Goal: Task Accomplishment & Management: Use online tool/utility

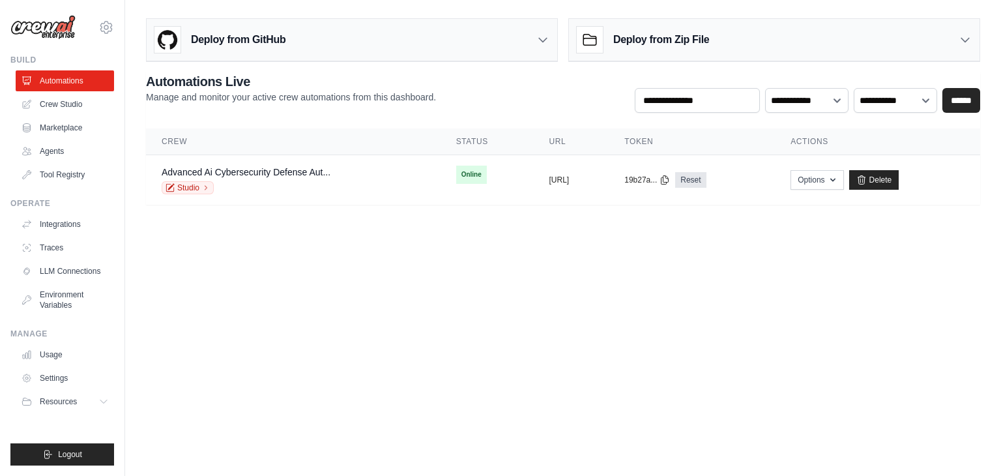
click at [667, 333] on body "vineetshakya575@gmail.com Settings Build Automations Crew Studio" at bounding box center [500, 238] width 1001 height 476
click at [190, 181] on link "Studio" at bounding box center [188, 187] width 52 height 13
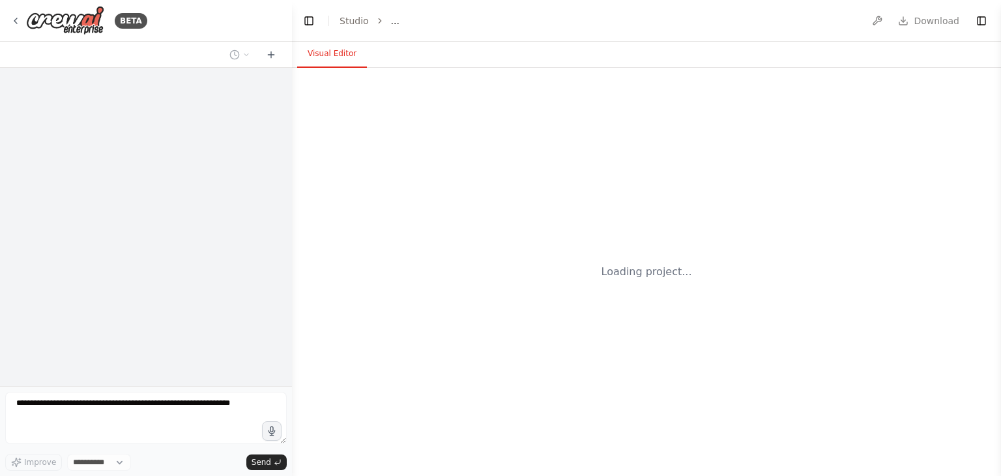
select select "****"
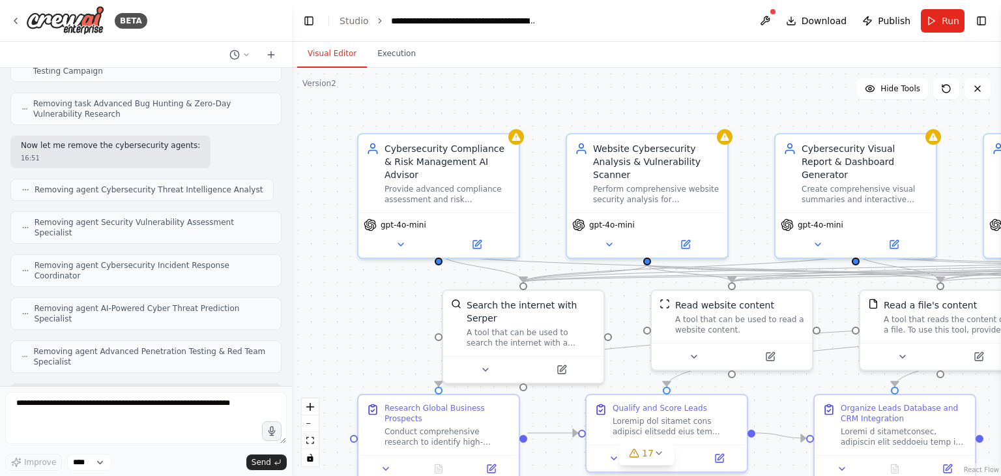
scroll to position [1515, 0]
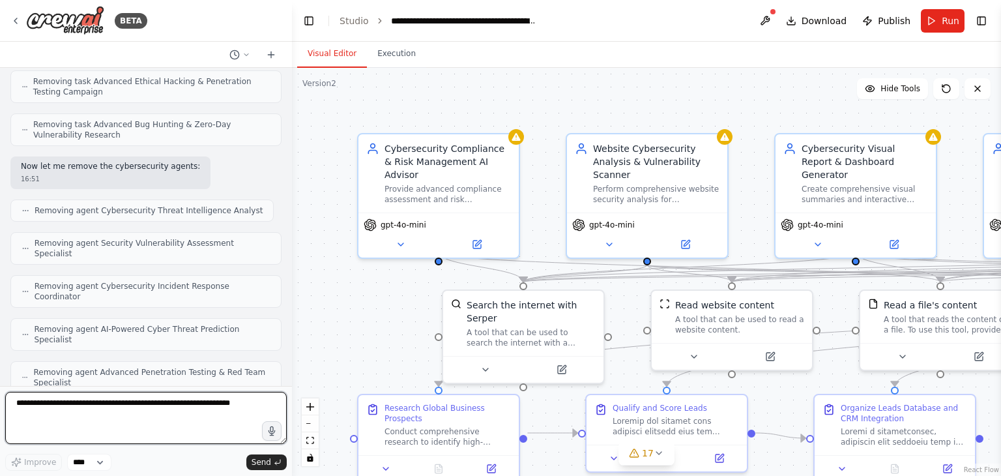
click at [138, 407] on textarea at bounding box center [146, 418] width 282 height 52
type textarea "**********"
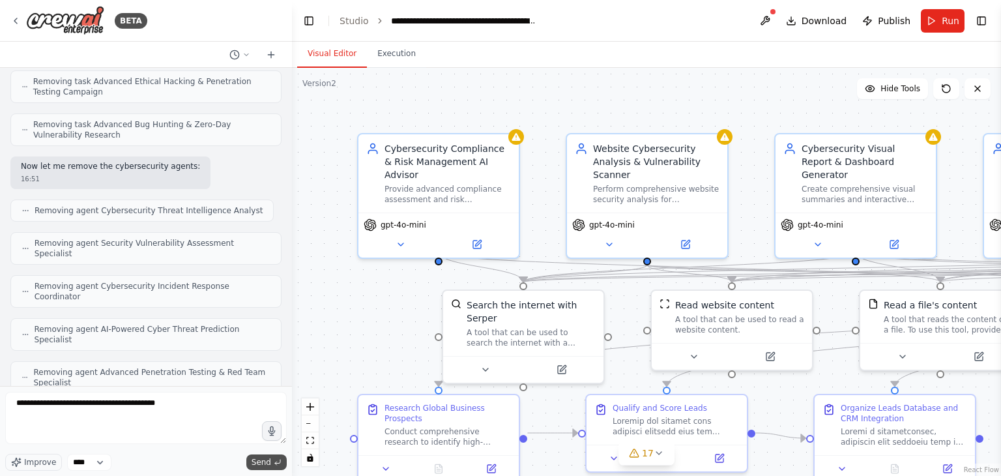
click at [271, 460] on button "Send" at bounding box center [266, 462] width 40 height 16
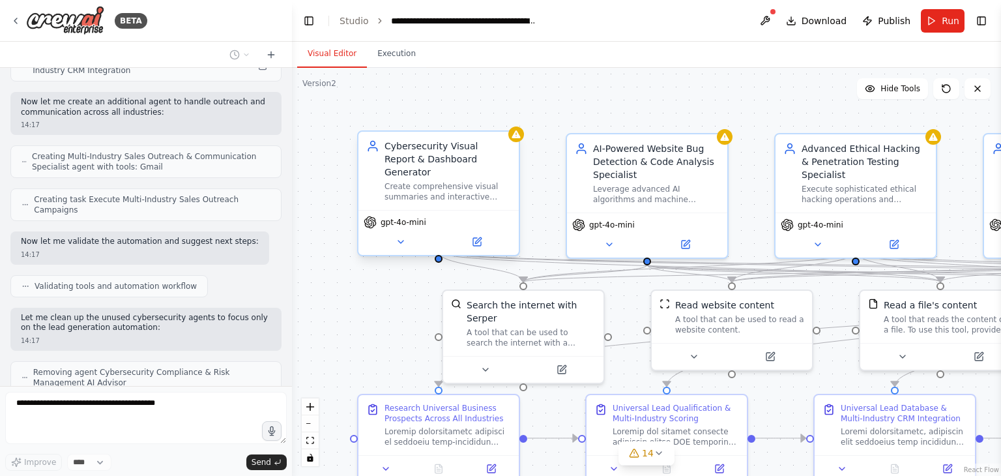
scroll to position [2366, 0]
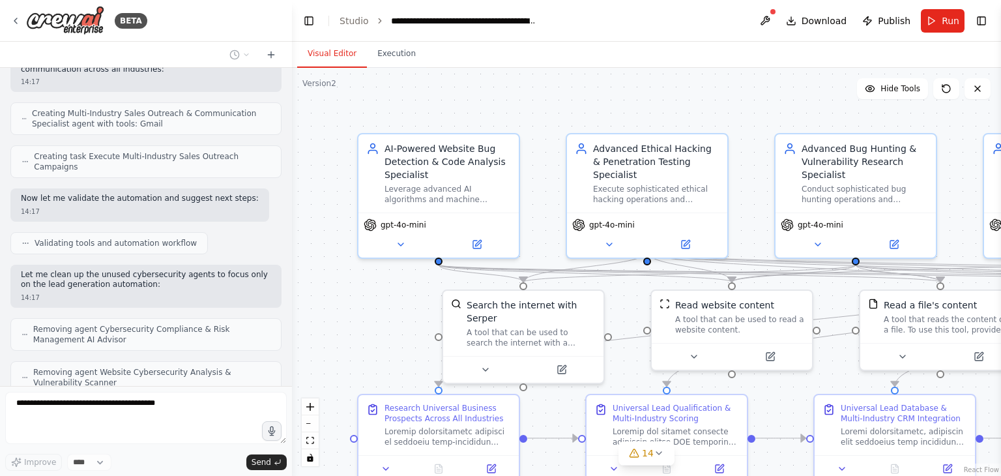
click at [480, 231] on div "gpt-4o-mini" at bounding box center [439, 234] width 160 height 45
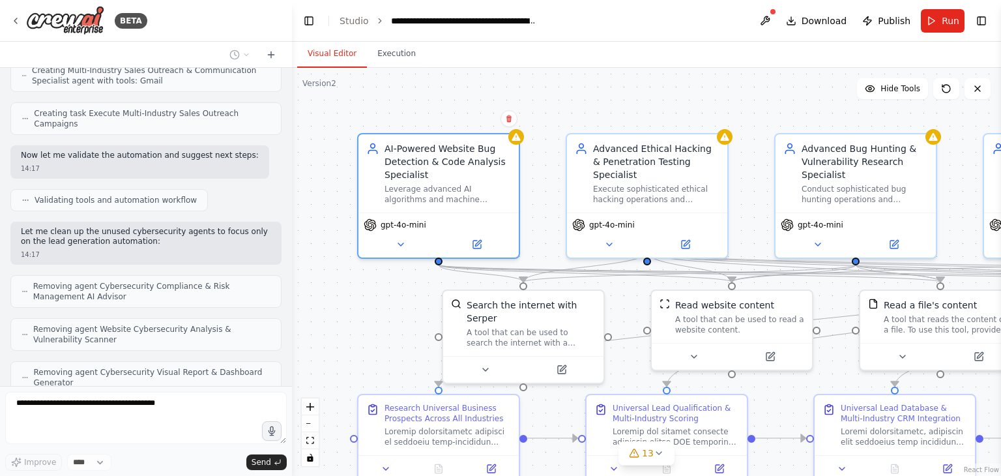
click at [511, 128] on div "Confirm" at bounding box center [509, 119] width 22 height 22
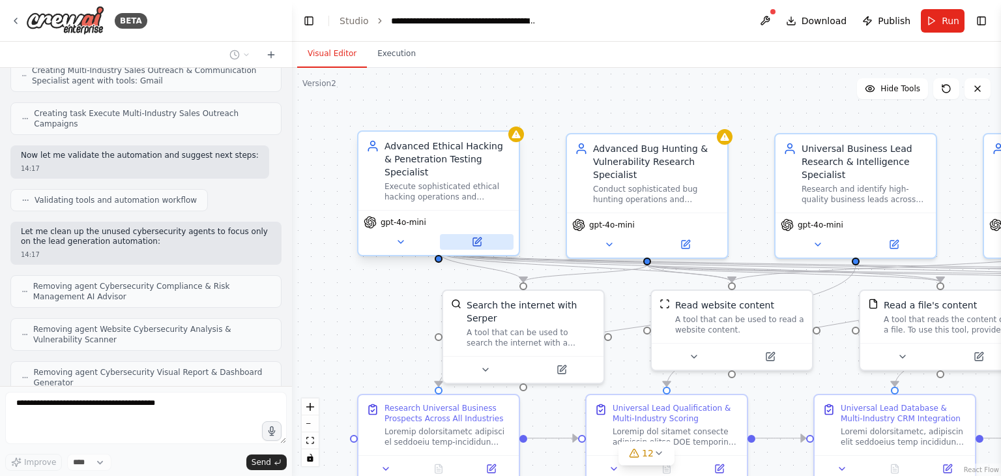
scroll to position [2452, 0]
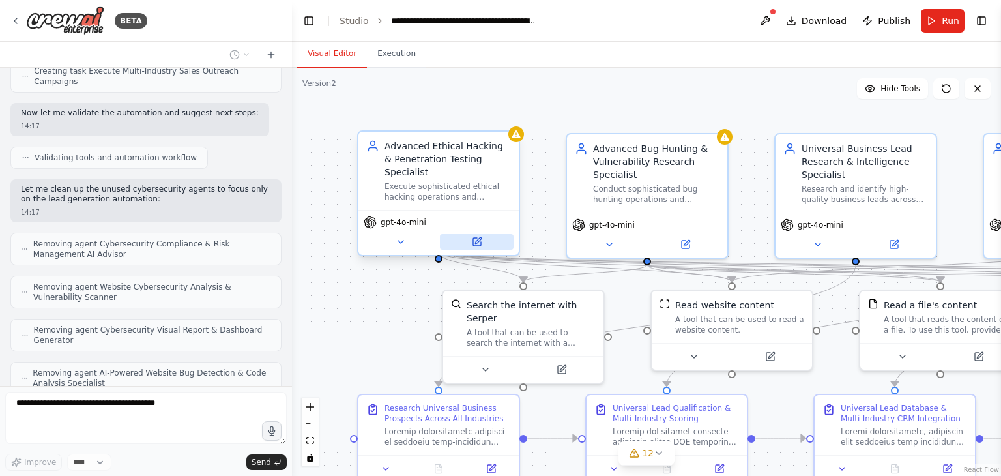
click at [481, 235] on button at bounding box center [477, 242] width 74 height 16
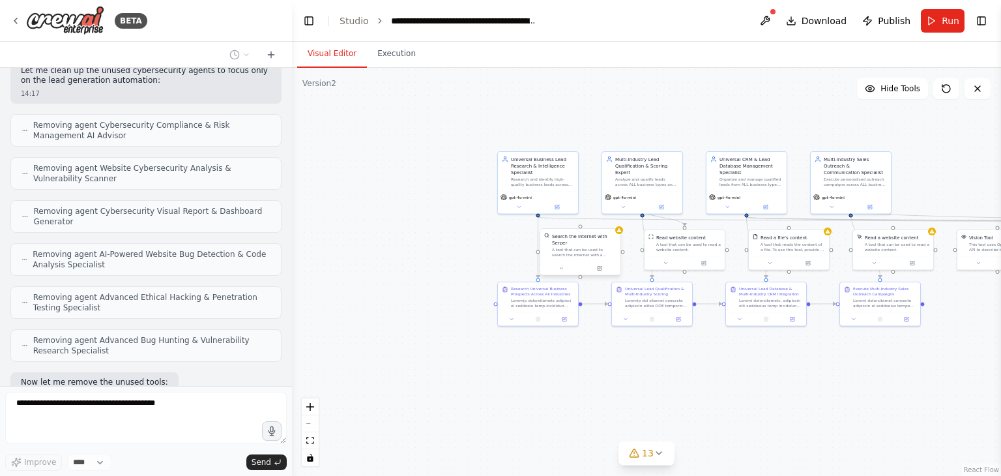
scroll to position [2602, 0]
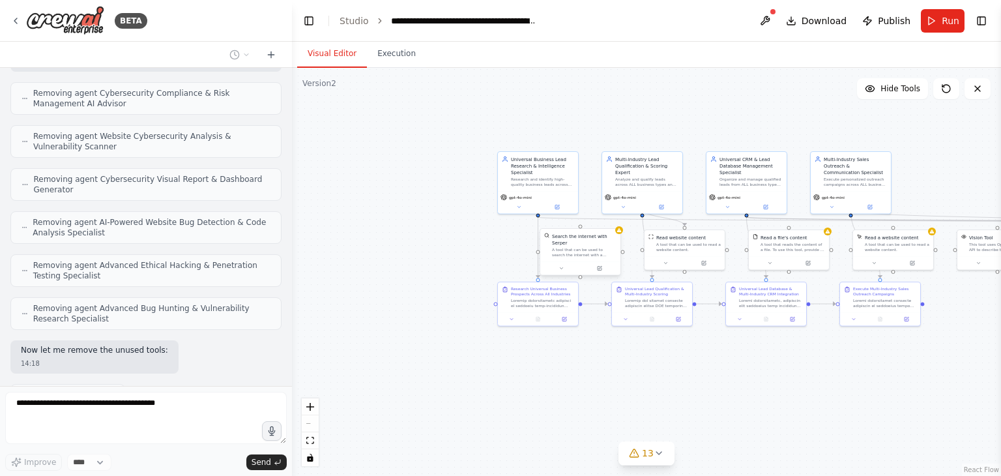
click at [598, 267] on div at bounding box center [580, 268] width 80 height 14
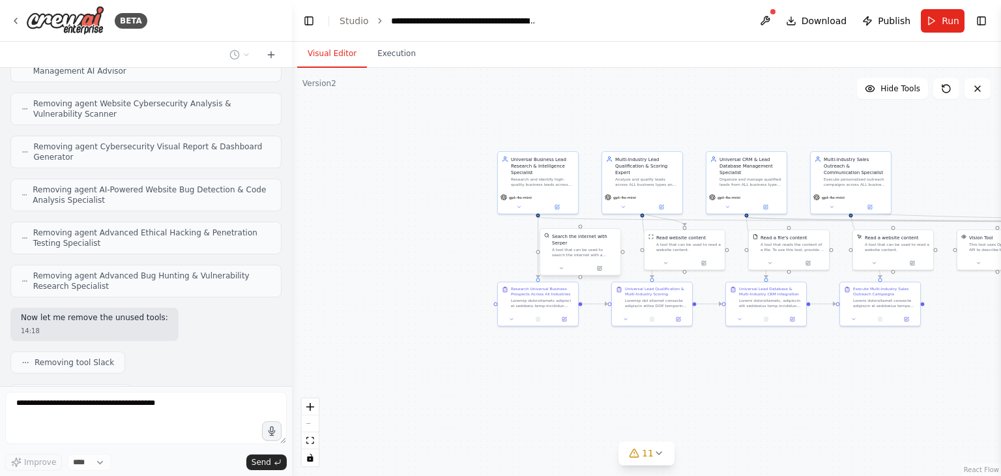
click at [602, 267] on div at bounding box center [580, 268] width 80 height 14
click at [610, 218] on icon at bounding box center [610, 215] width 5 height 7
click at [609, 214] on icon at bounding box center [610, 215] width 5 height 7
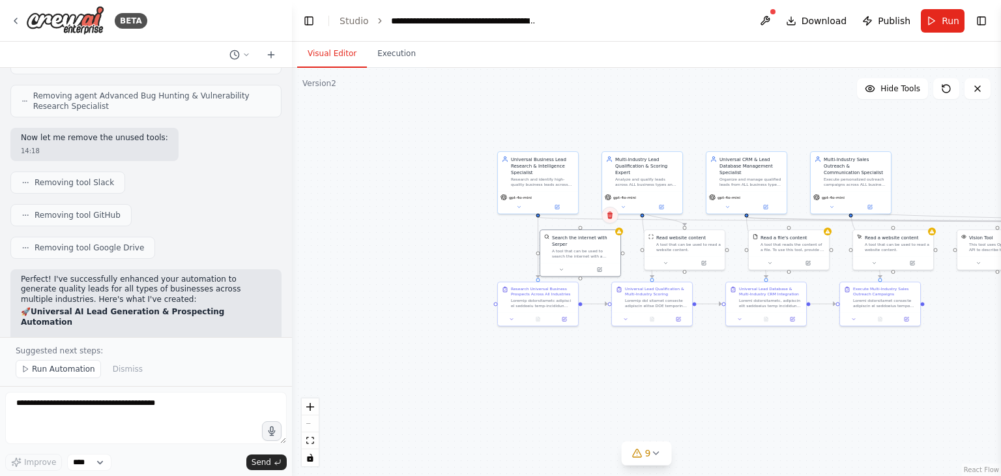
click at [613, 214] on icon at bounding box center [610, 215] width 8 height 8
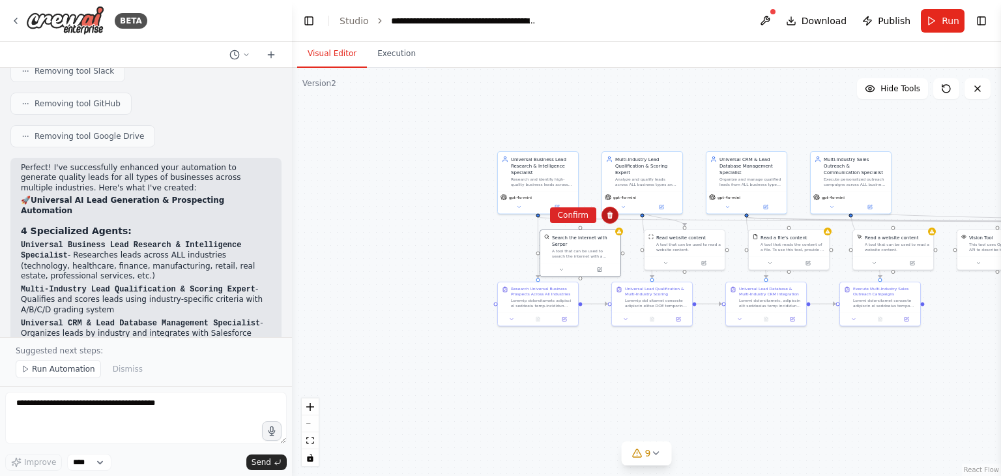
click at [609, 212] on icon at bounding box center [610, 215] width 5 height 7
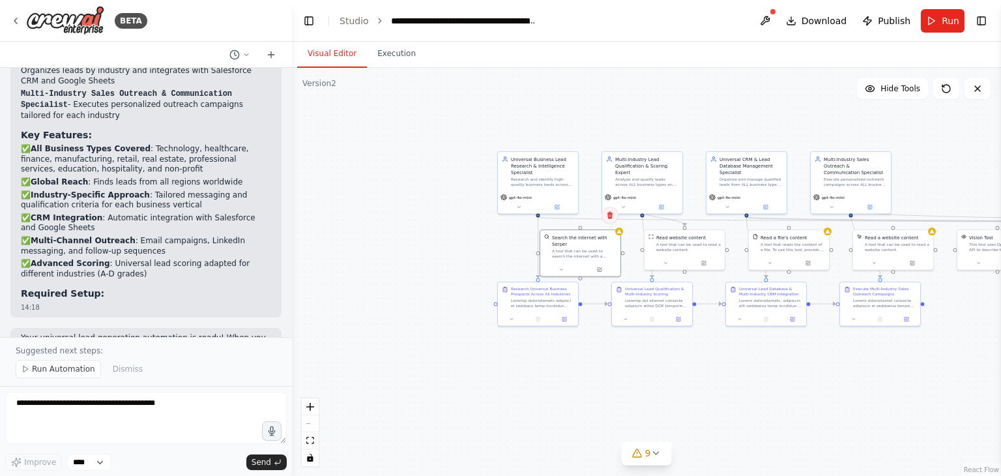
click at [608, 212] on icon at bounding box center [610, 215] width 8 height 8
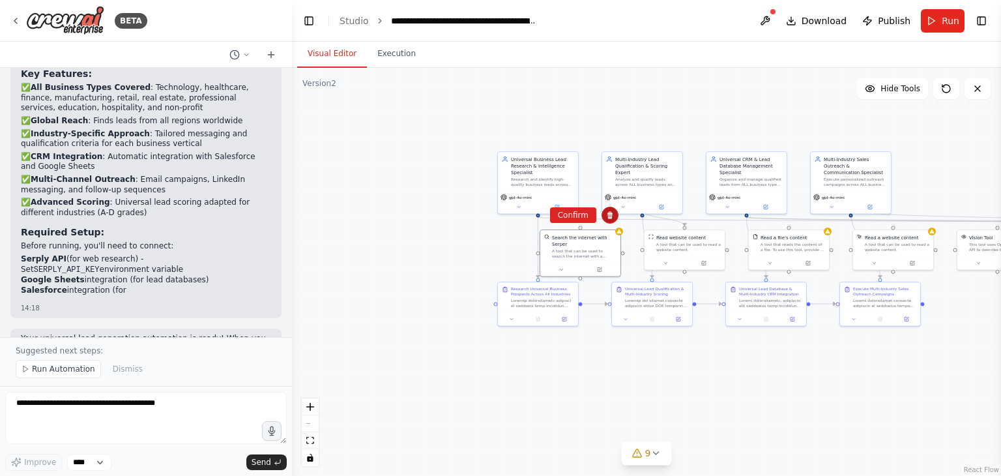
click at [608, 212] on icon at bounding box center [610, 215] width 8 height 8
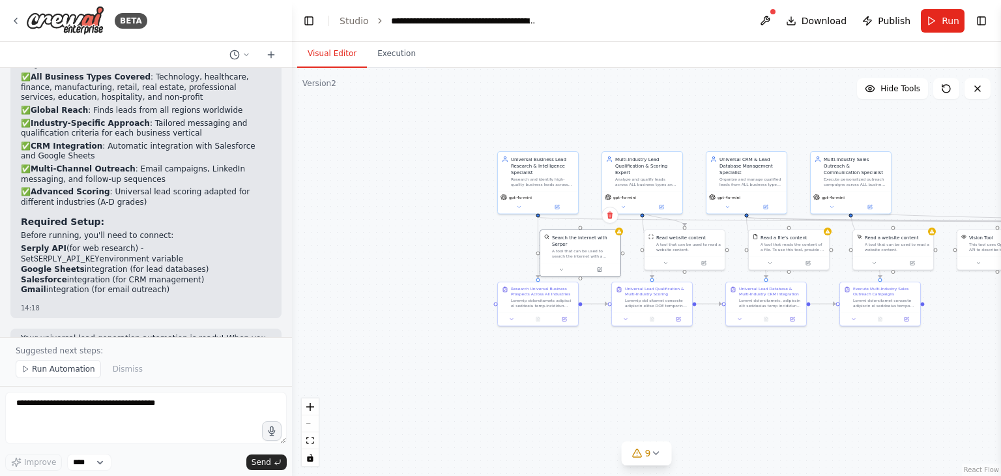
scroll to position [3260, 0]
click at [639, 450] on icon at bounding box center [637, 453] width 8 height 8
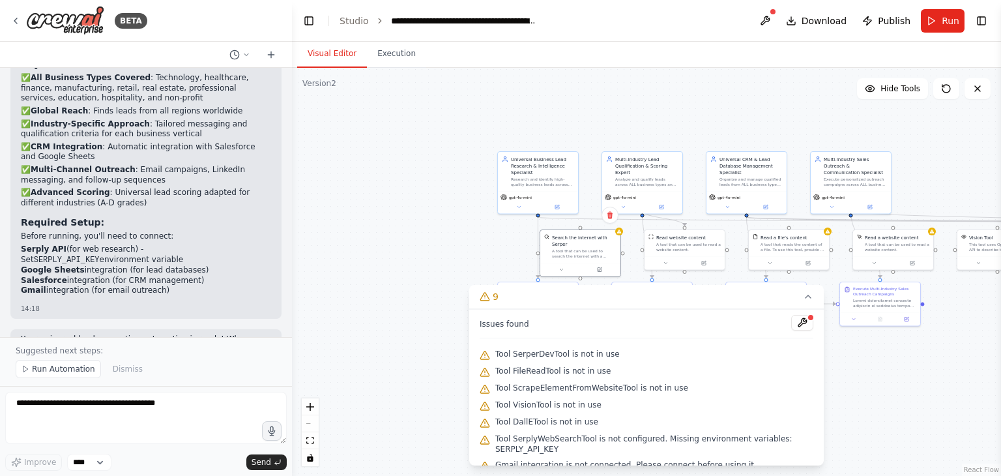
scroll to position [46, 0]
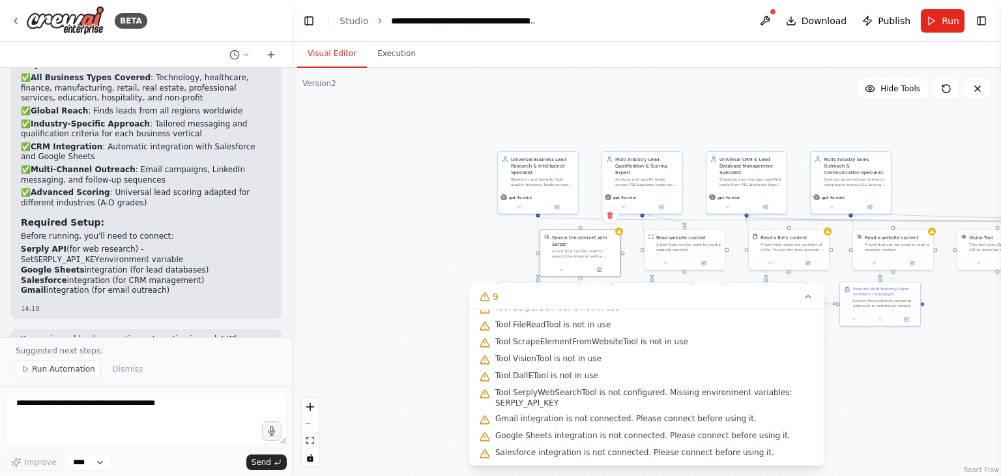
click at [417, 282] on div ".deletable-edge-delete-btn { width: 20px; height: 20px; border: 0px solid #ffff…" at bounding box center [646, 272] width 709 height 408
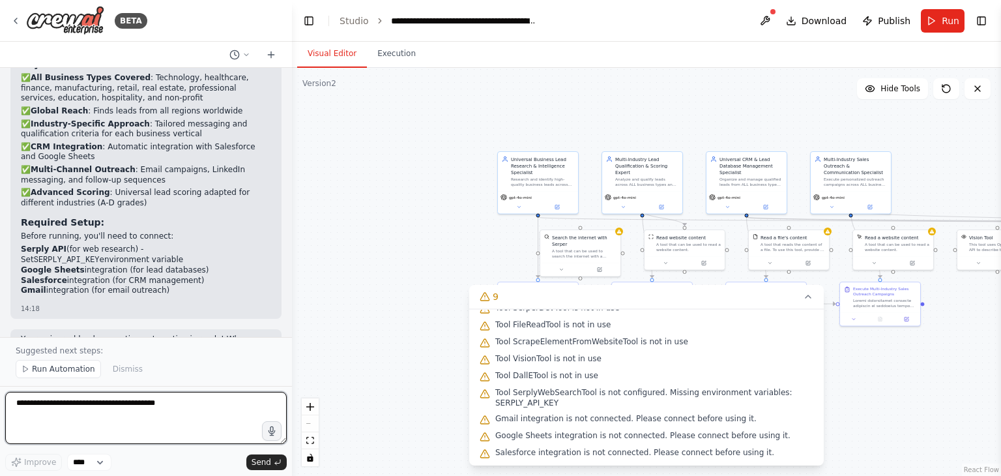
click at [140, 406] on textarea "**********" at bounding box center [146, 418] width 282 height 52
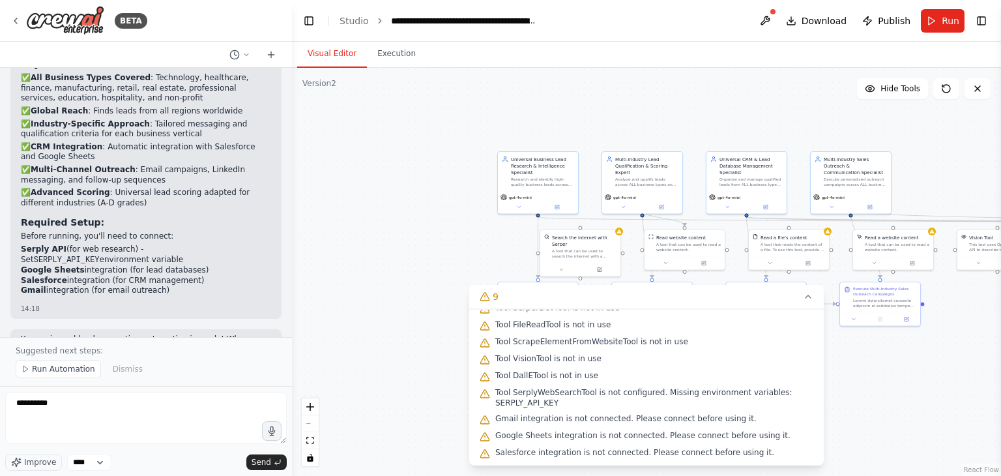
click at [366, 218] on div ".deletable-edge-delete-btn { width: 20px; height: 20px; border: 0px solid #ffff…" at bounding box center [646, 272] width 709 height 408
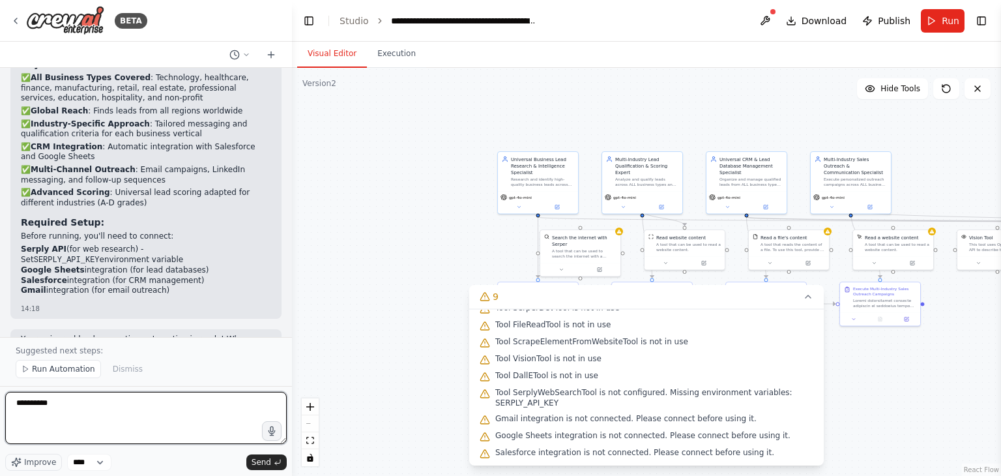
click at [195, 414] on textarea "*********" at bounding box center [146, 418] width 282 height 52
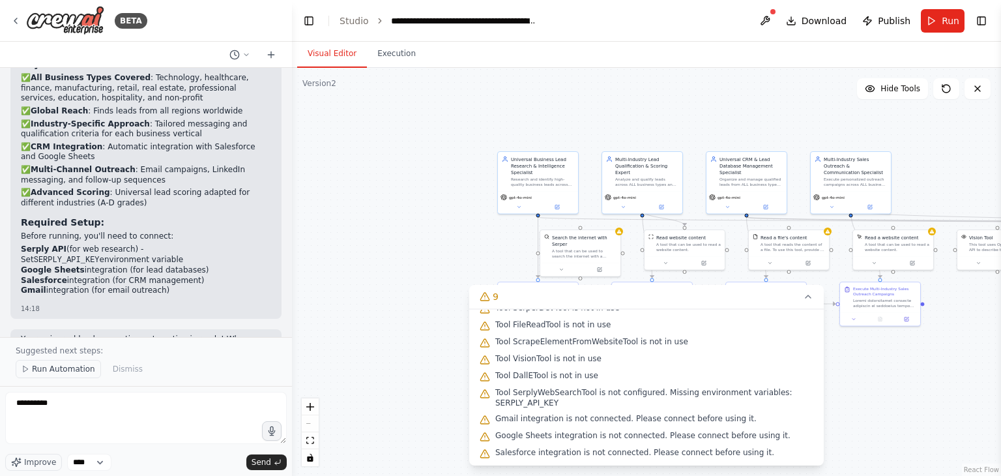
click at [57, 371] on span "Run Automation" at bounding box center [63, 369] width 63 height 10
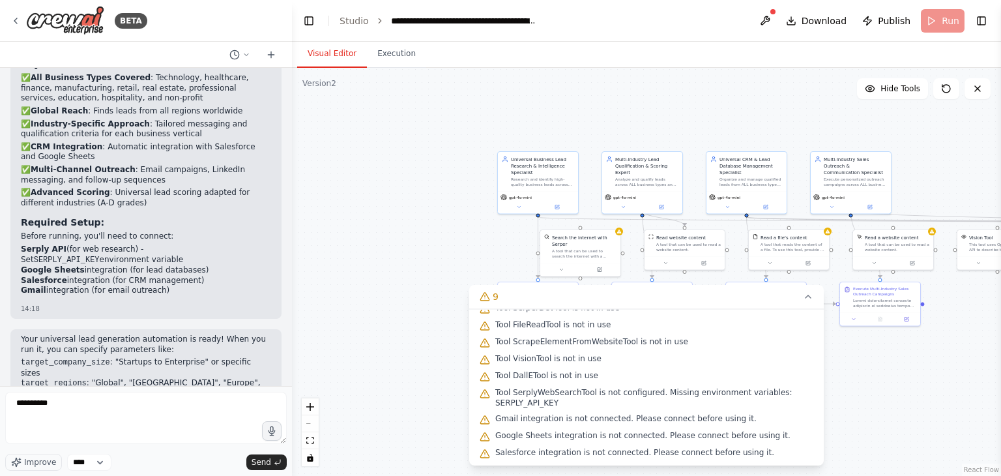
scroll to position [3212, 0]
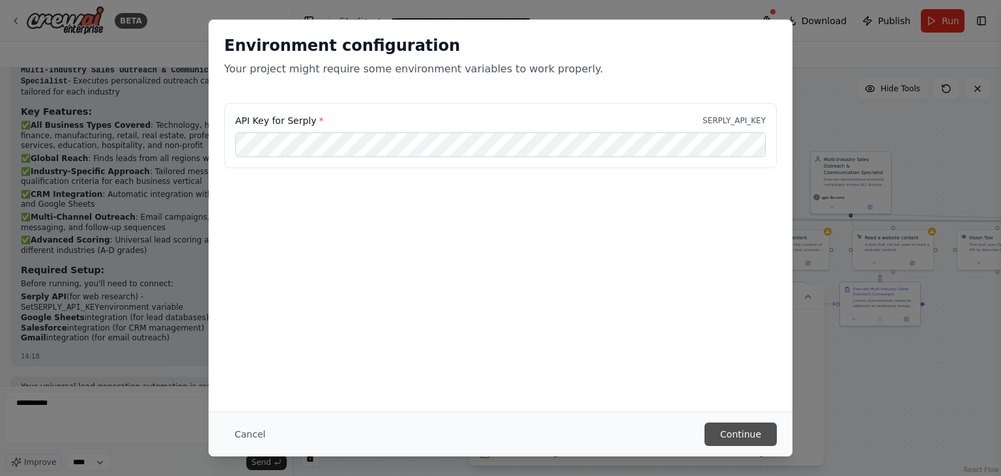
click at [752, 433] on button "Continue" at bounding box center [741, 433] width 72 height 23
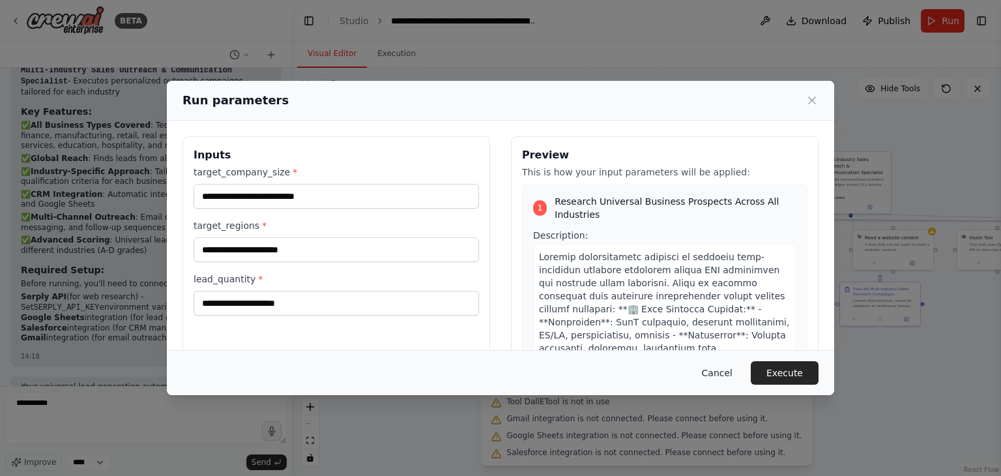
click at [718, 370] on button "Cancel" at bounding box center [717, 372] width 51 height 23
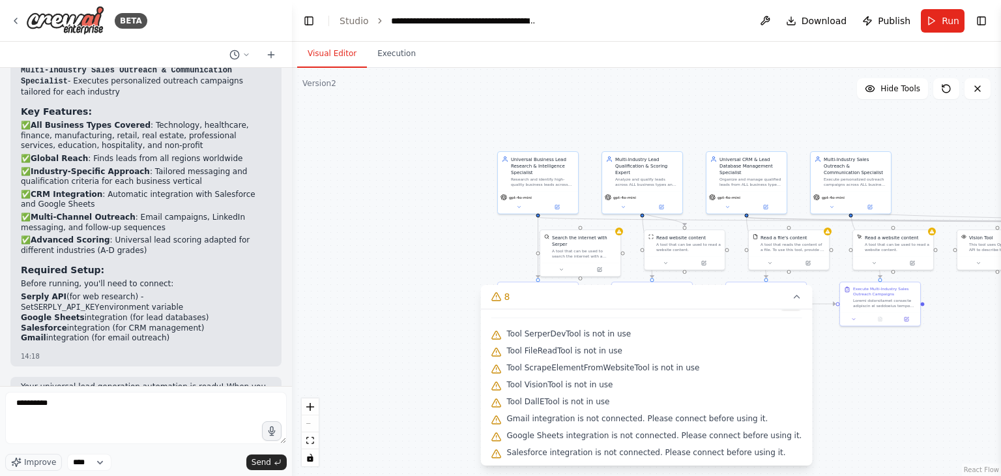
click at [475, 371] on div ".deletable-edge-delete-btn { width: 20px; height: 20px; border: 0px solid #ffff…" at bounding box center [646, 272] width 709 height 408
click at [502, 298] on icon at bounding box center [496, 296] width 10 height 10
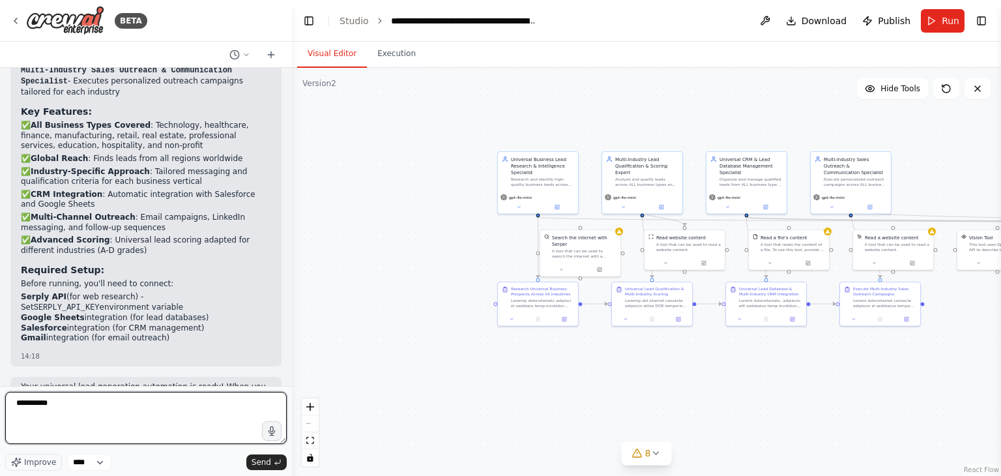
click at [140, 413] on textarea "*********" at bounding box center [146, 418] width 282 height 52
type textarea "**********"
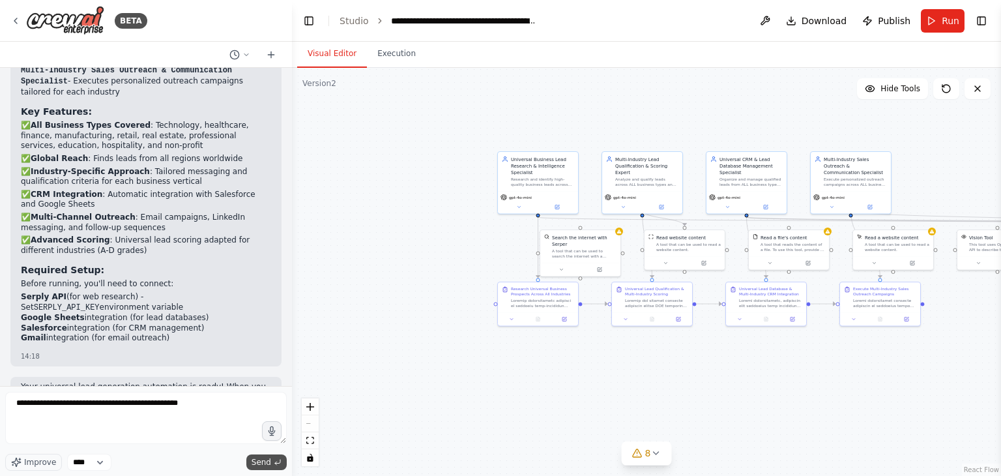
click at [263, 462] on span "Send" at bounding box center [262, 462] width 20 height 10
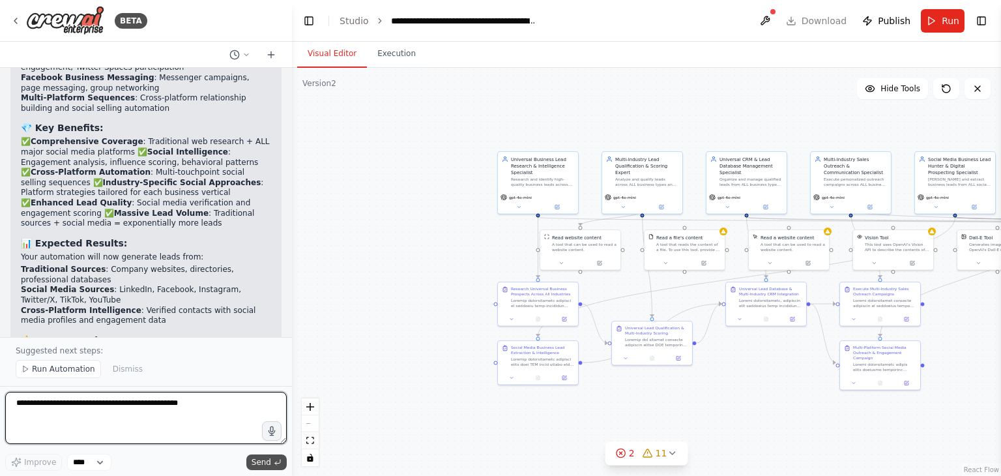
scroll to position [5849, 0]
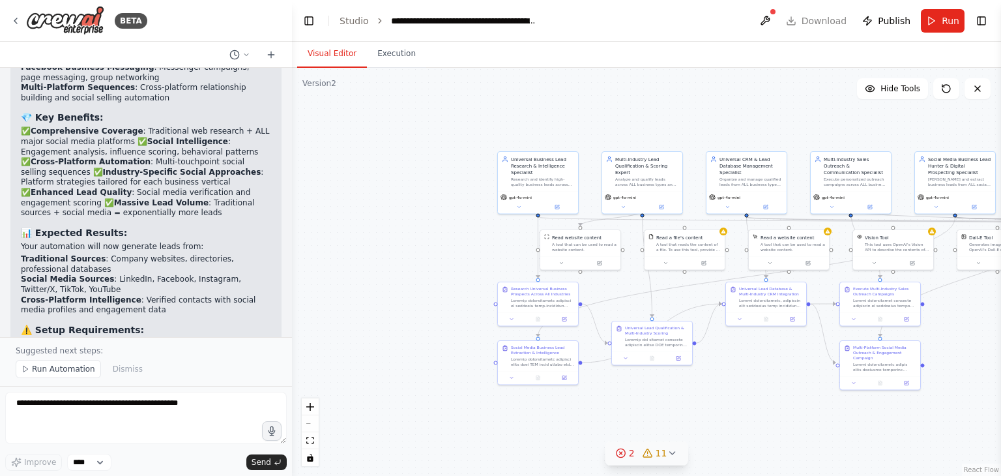
click at [645, 454] on icon at bounding box center [648, 453] width 10 height 10
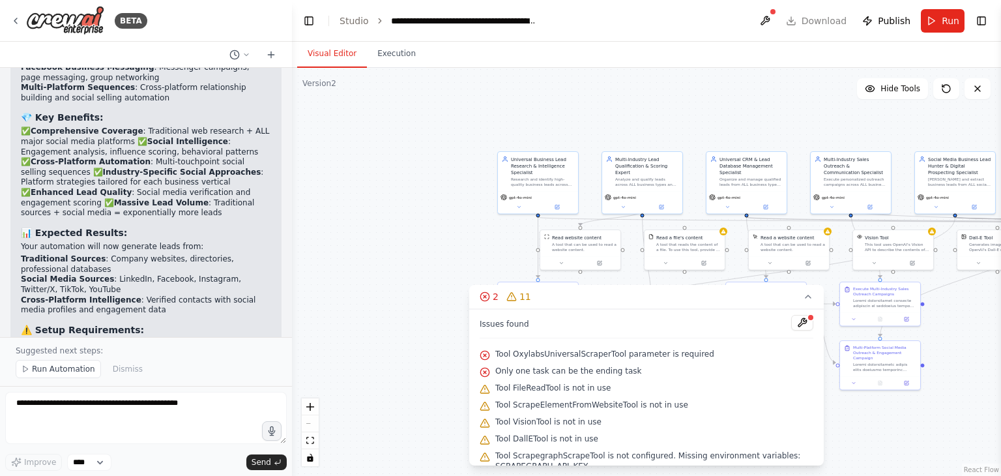
click at [359, 238] on div ".deletable-edge-delete-btn { width: 20px; height: 20px; border: 0px solid #ffff…" at bounding box center [646, 272] width 709 height 408
click at [772, 20] on button at bounding box center [765, 20] width 21 height 23
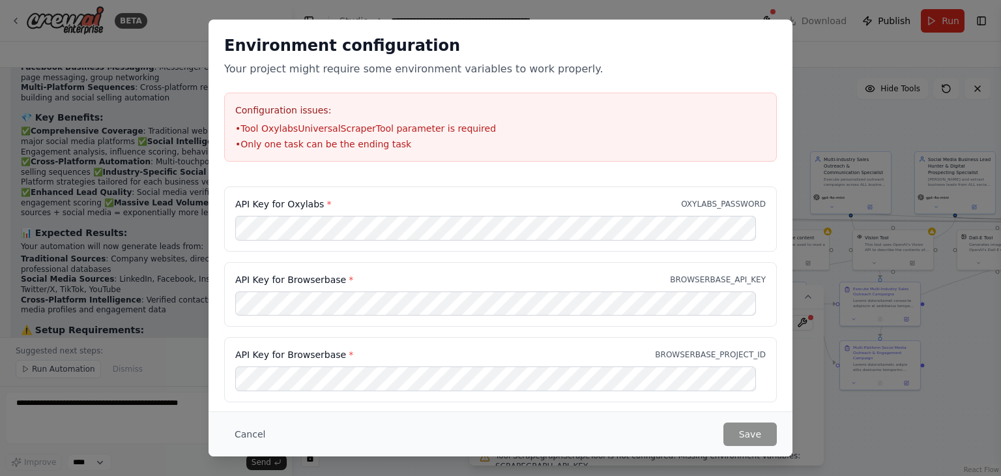
scroll to position [0, 0]
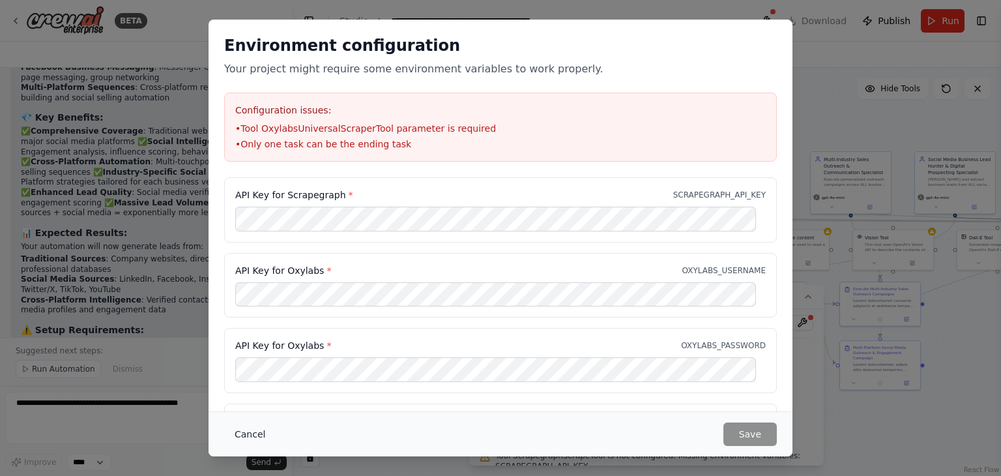
click at [248, 430] on button "Cancel" at bounding box center [249, 433] width 51 height 23
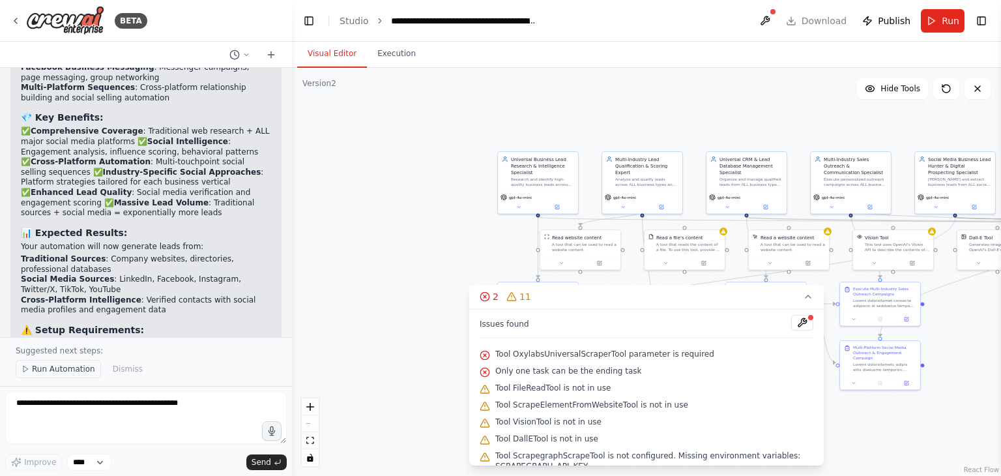
click at [44, 366] on span "Run Automation" at bounding box center [63, 369] width 63 height 10
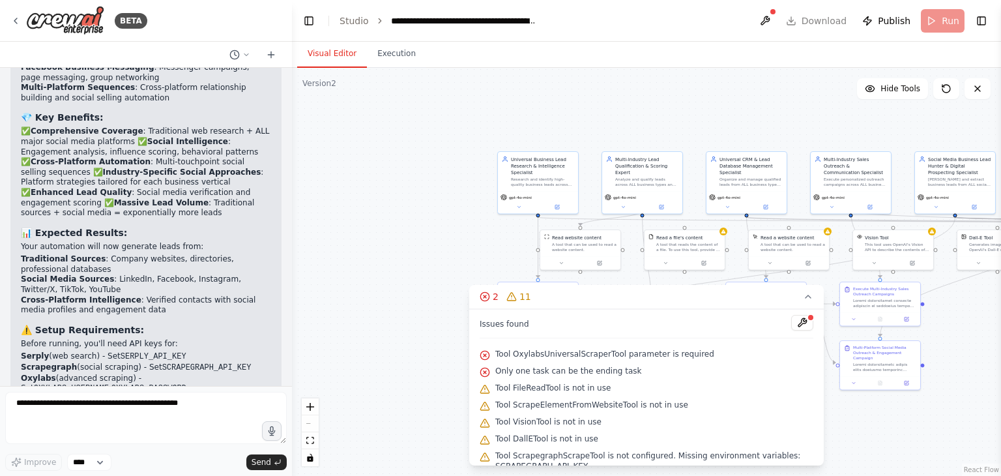
scroll to position [5801, 0]
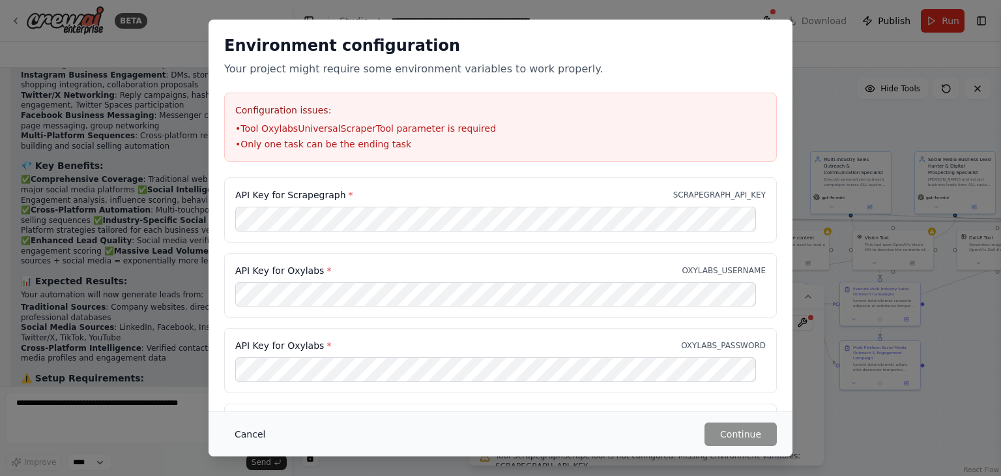
click at [251, 431] on button "Cancel" at bounding box center [249, 433] width 51 height 23
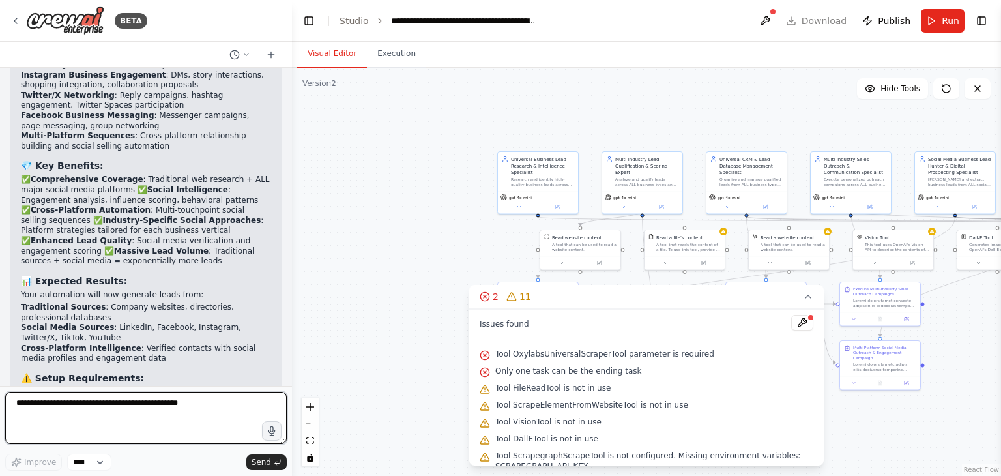
click at [135, 423] on textarea "**********" at bounding box center [146, 418] width 282 height 52
type textarea "**********"
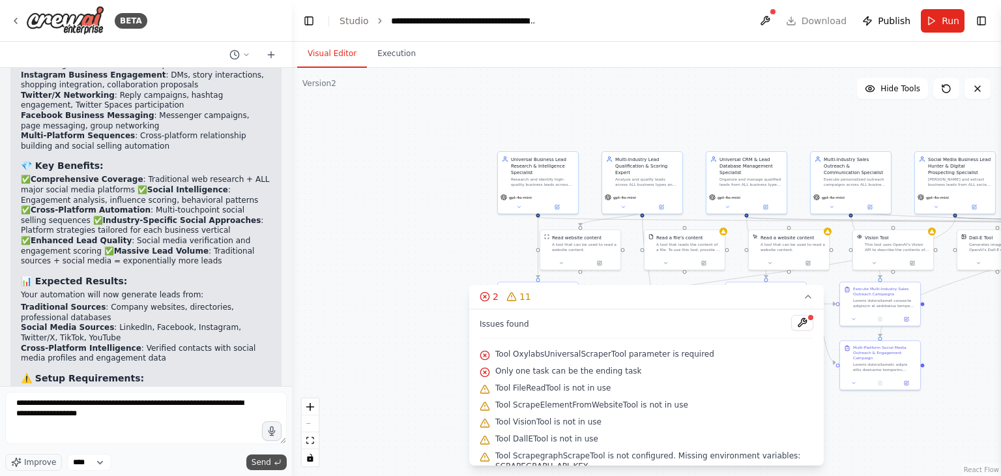
click at [273, 463] on button "Send" at bounding box center [266, 462] width 40 height 16
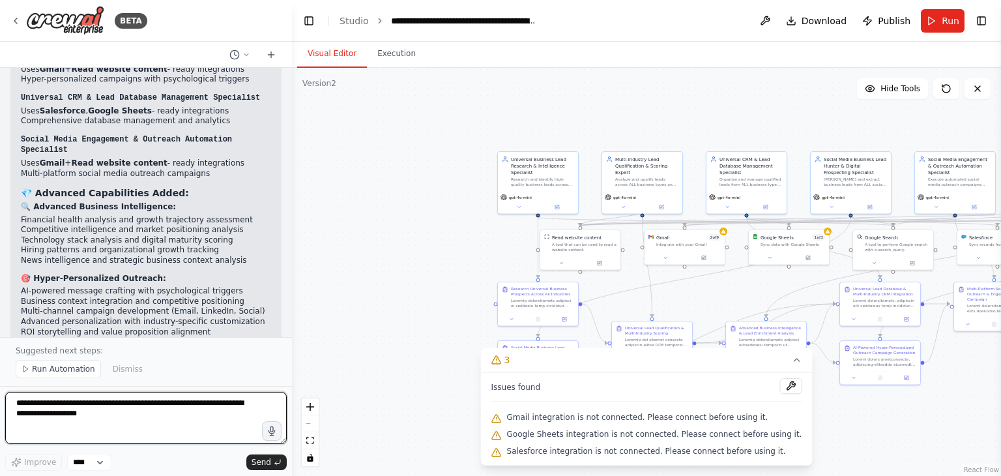
scroll to position [8698, 0]
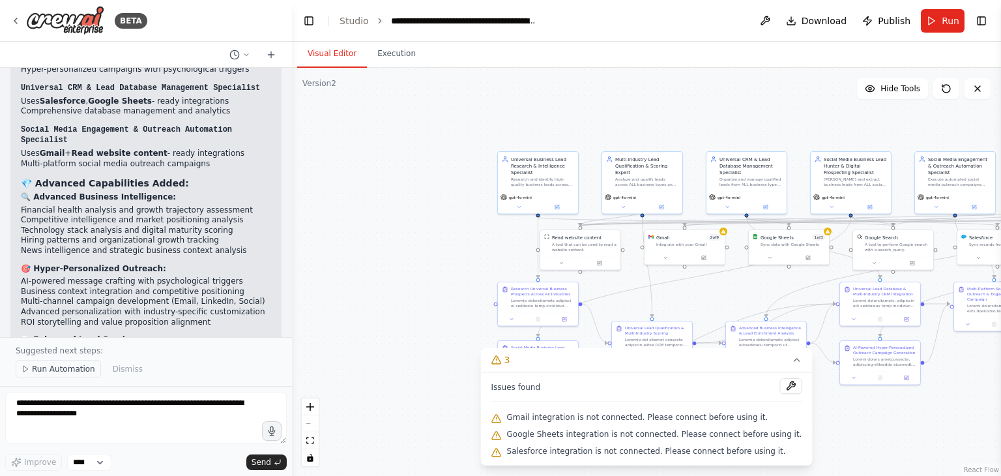
click at [29, 364] on button "Run Automation" at bounding box center [58, 369] width 85 height 18
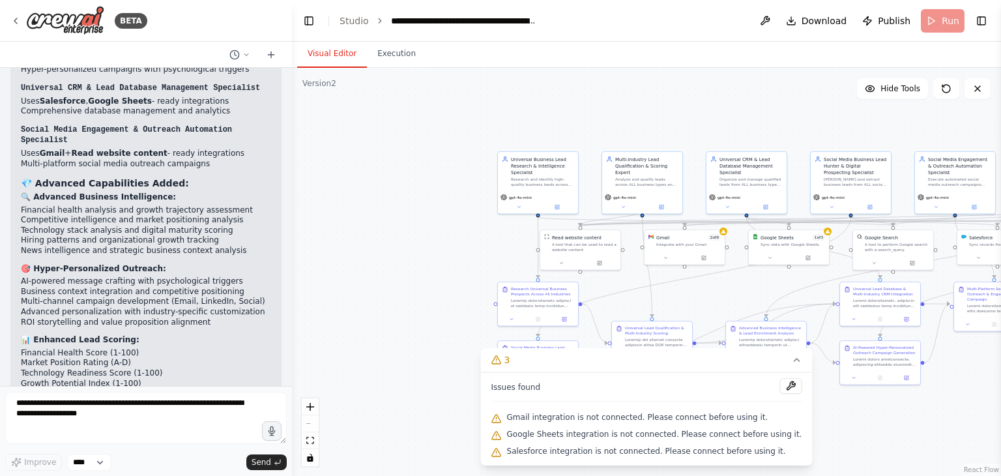
scroll to position [8650, 0]
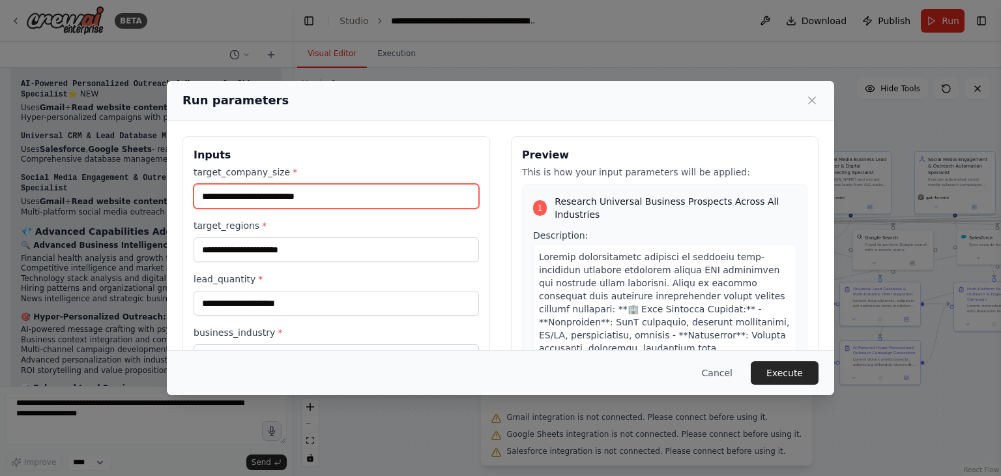
click at [292, 201] on input "target_company_size *" at bounding box center [337, 196] width 286 height 25
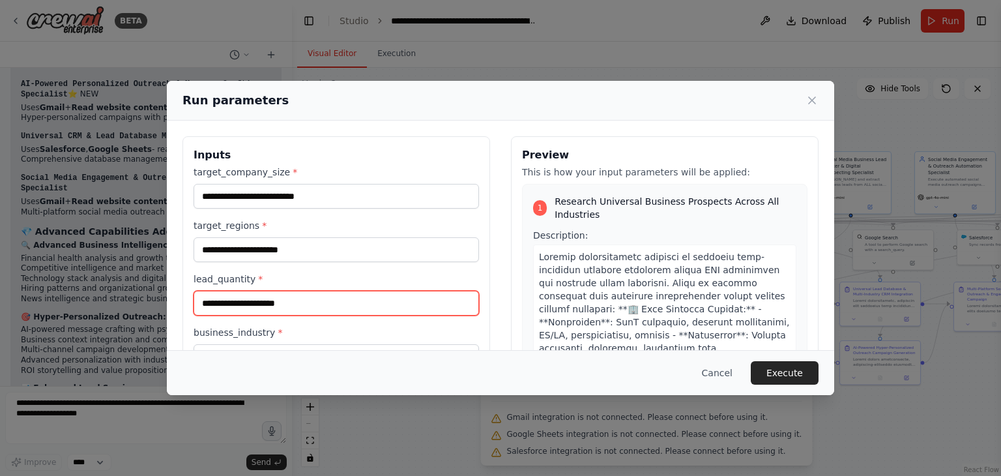
click at [289, 310] on input "lead_quantity *" at bounding box center [337, 303] width 286 height 25
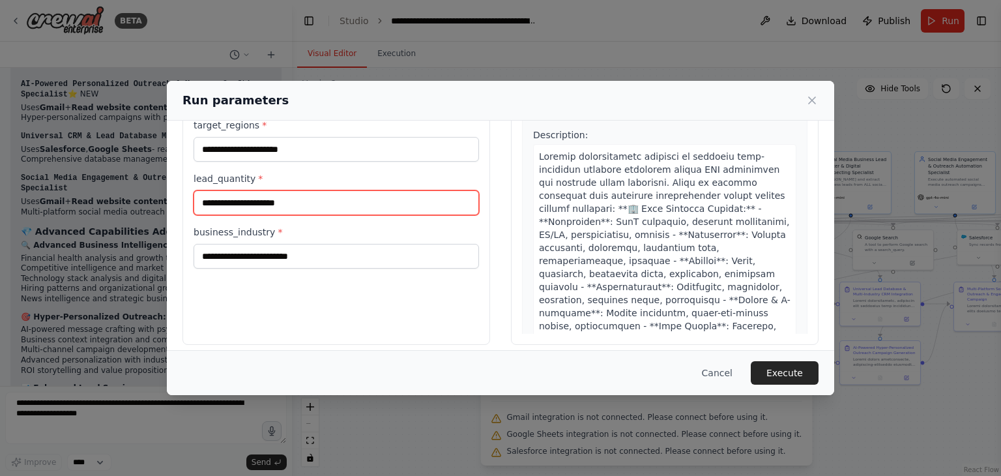
scroll to position [110, 0]
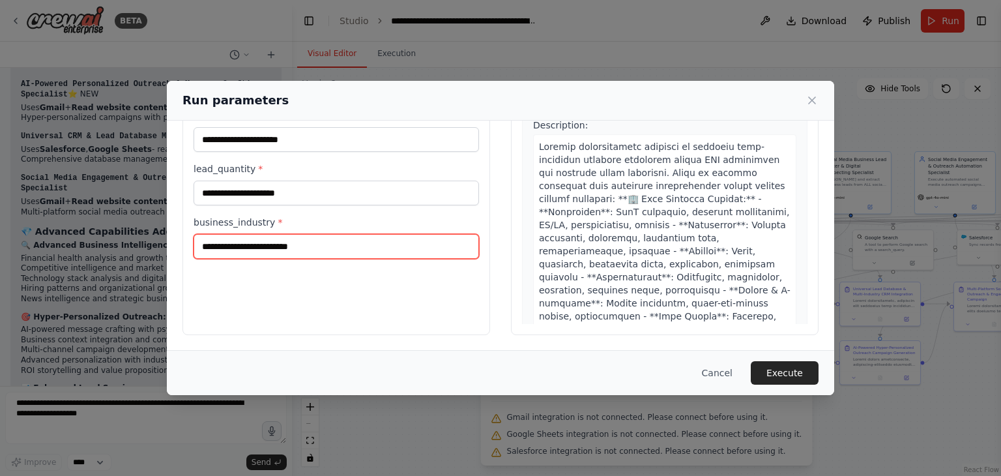
click at [310, 244] on input "business_industry *" at bounding box center [337, 246] width 286 height 25
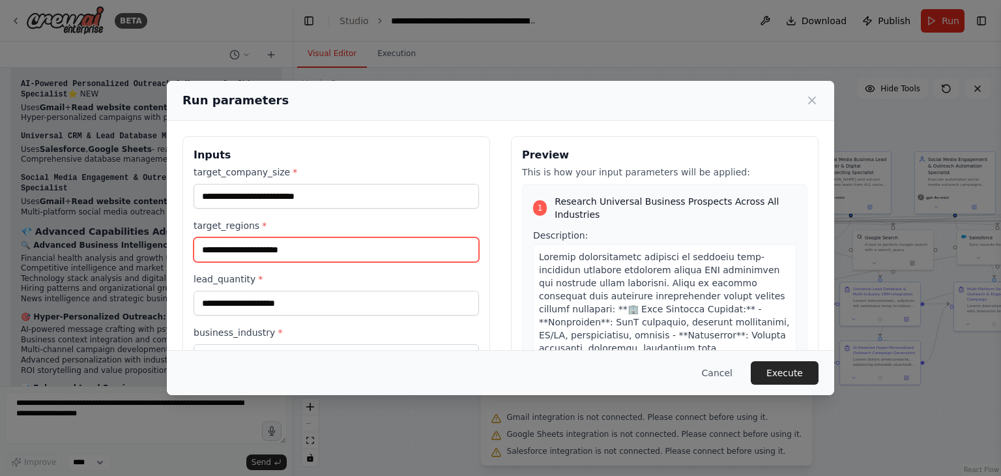
click at [331, 247] on input "target_regions *" at bounding box center [337, 249] width 286 height 25
type input "***"
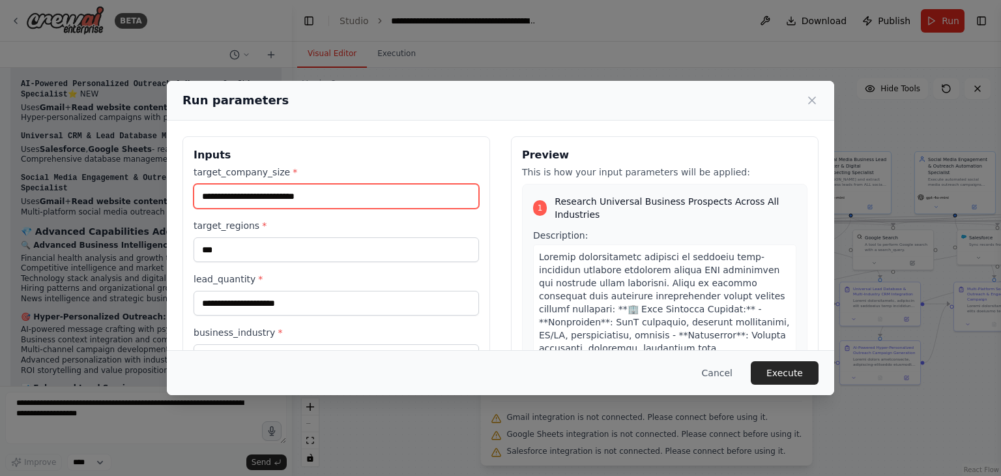
click at [332, 201] on input "target_company_size *" at bounding box center [337, 196] width 286 height 25
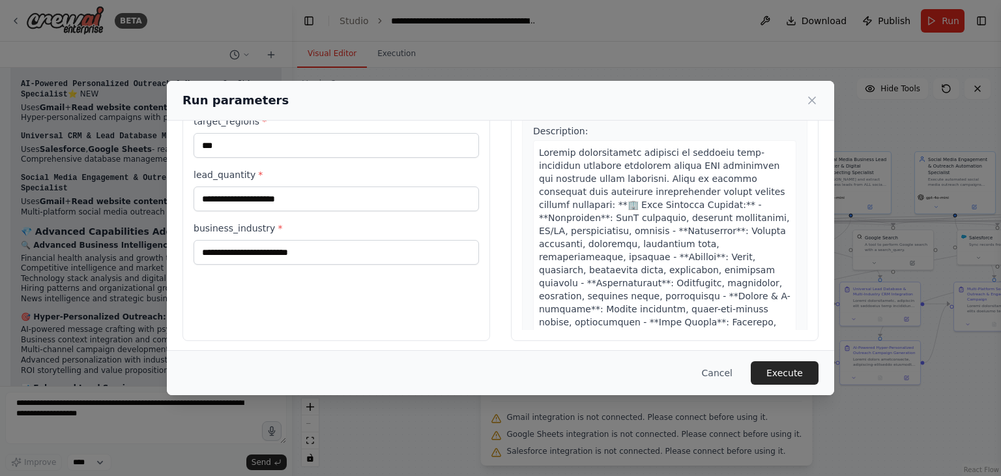
scroll to position [110, 0]
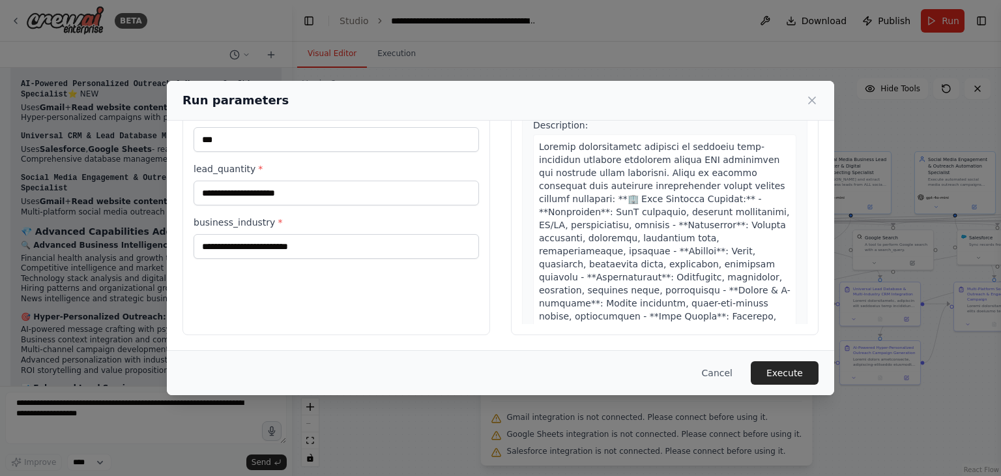
type input "***"
click at [326, 190] on input "lead_quantity *" at bounding box center [337, 193] width 286 height 25
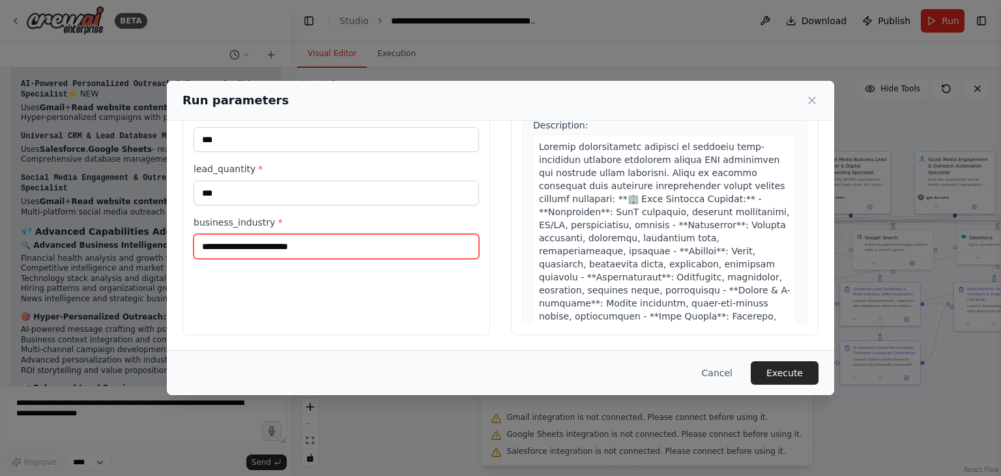
click at [302, 248] on input "business_industry *" at bounding box center [337, 246] width 286 height 25
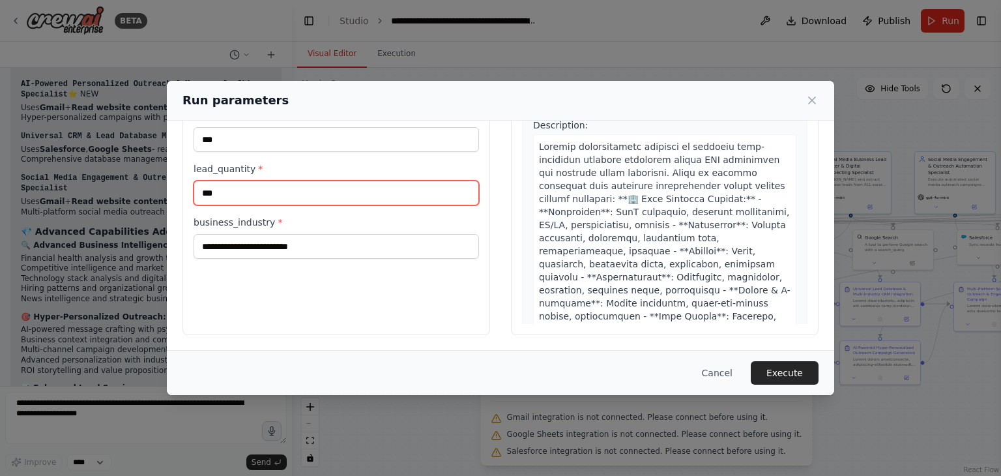
click at [313, 201] on input "***" at bounding box center [337, 193] width 286 height 25
type input "**"
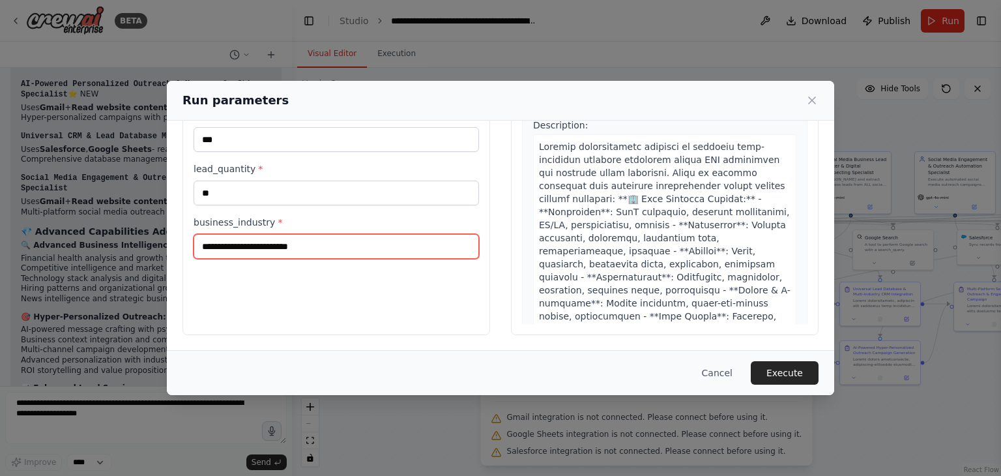
click at [281, 251] on input "business_industry *" at bounding box center [337, 246] width 286 height 25
type input "*"
type input "**********"
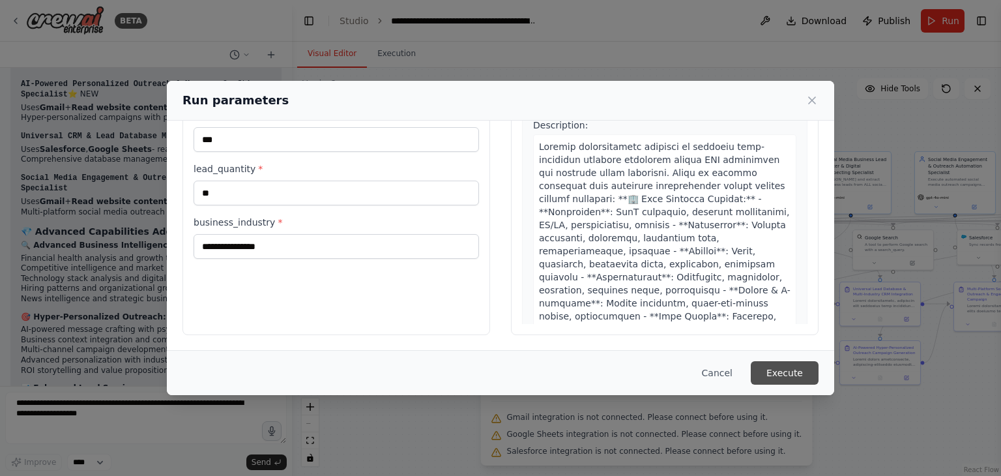
click at [780, 375] on button "Execute" at bounding box center [785, 372] width 68 height 23
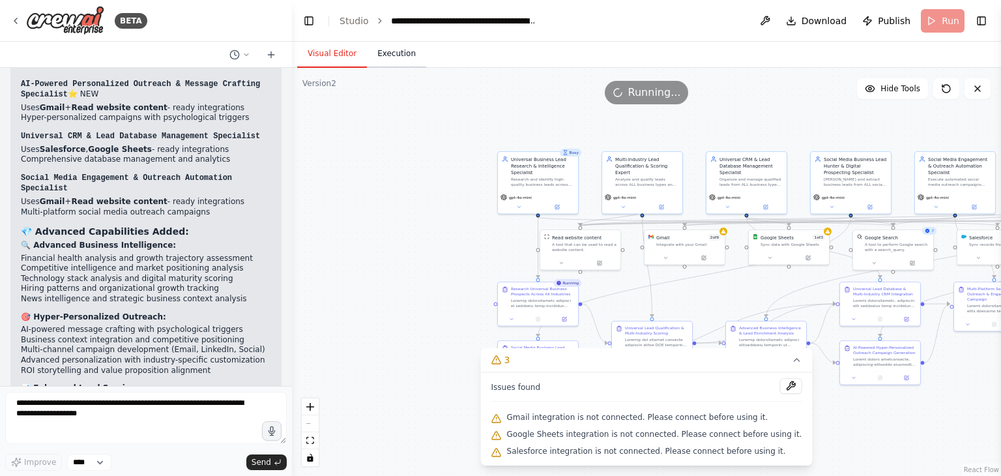
click at [391, 57] on button "Execution" at bounding box center [396, 53] width 59 height 27
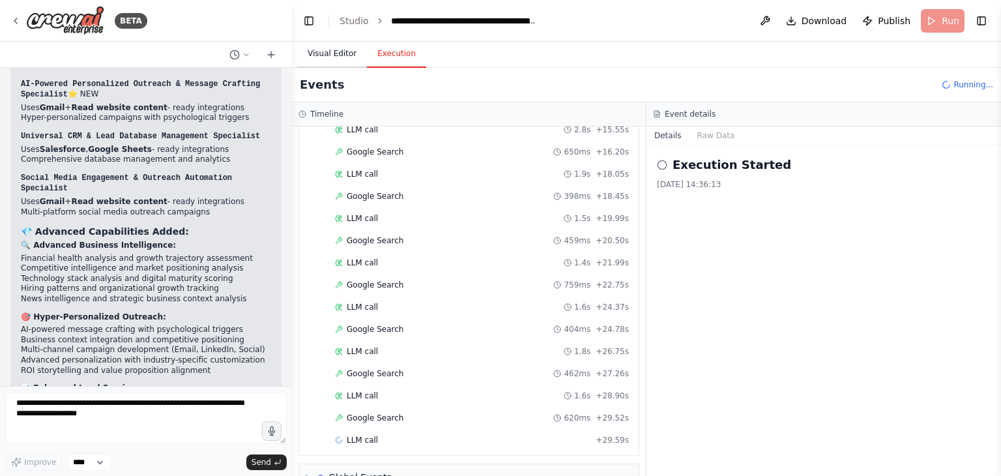
scroll to position [320, 0]
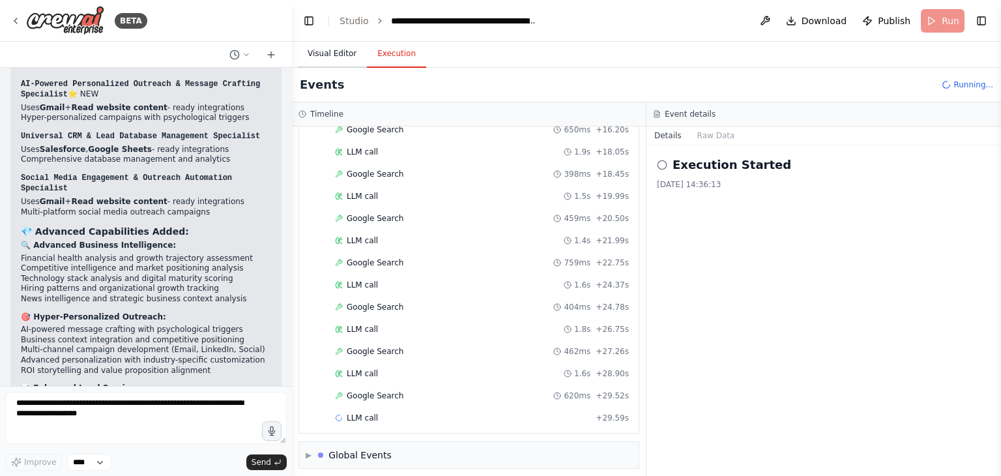
click at [335, 53] on button "Visual Editor" at bounding box center [332, 53] width 70 height 27
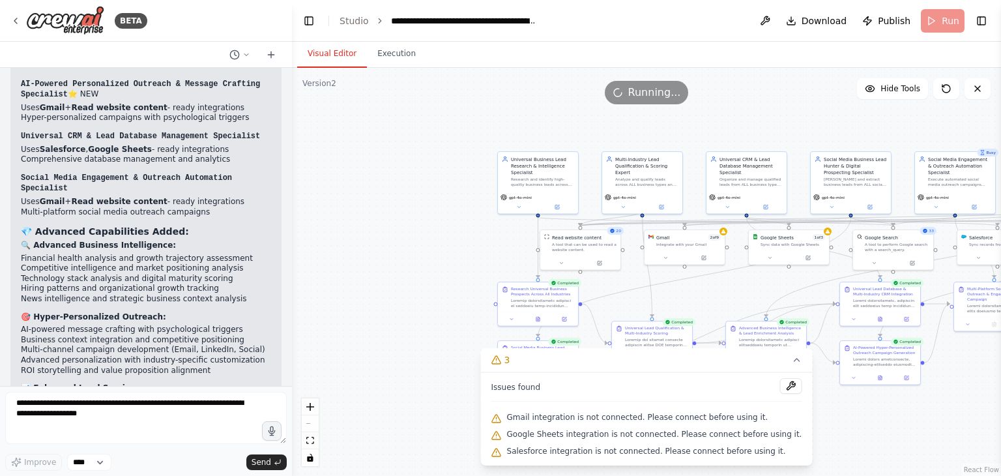
scroll to position [8650, 0]
click at [388, 53] on button "Execution" at bounding box center [396, 53] width 59 height 27
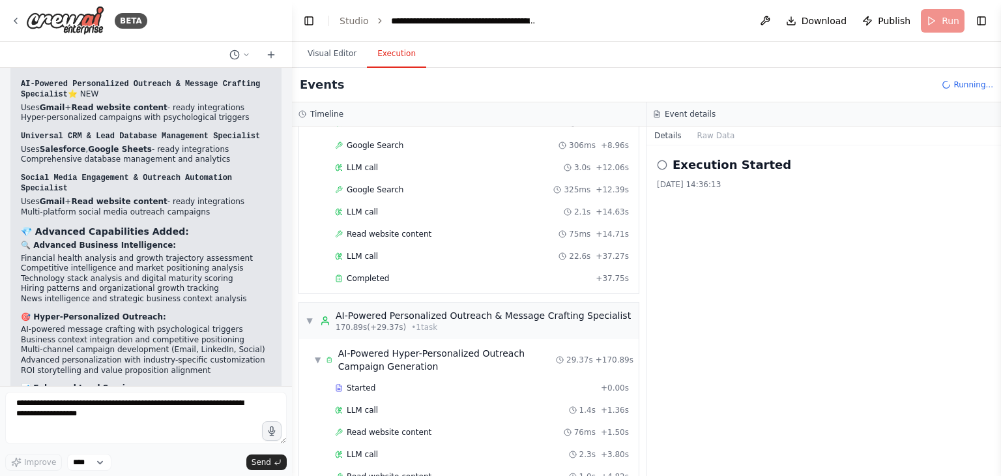
scroll to position [3195, 0]
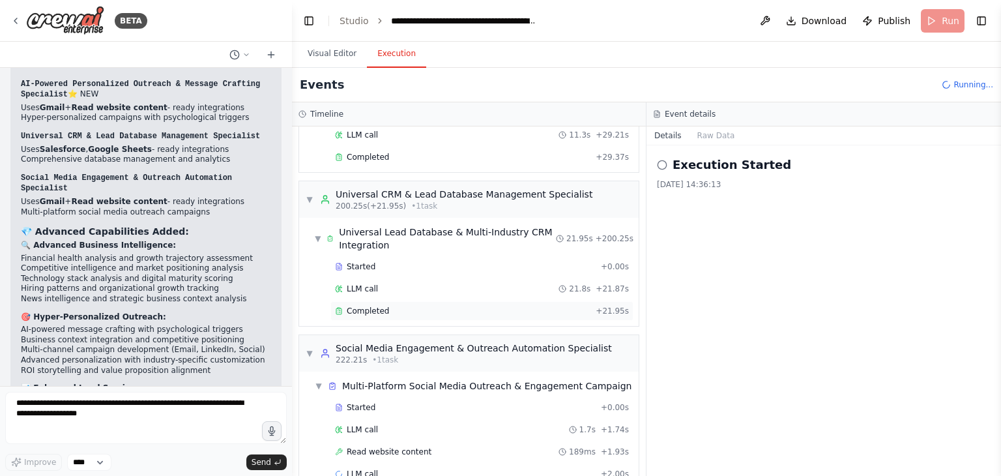
click at [394, 306] on div "Completed" at bounding box center [463, 311] width 256 height 10
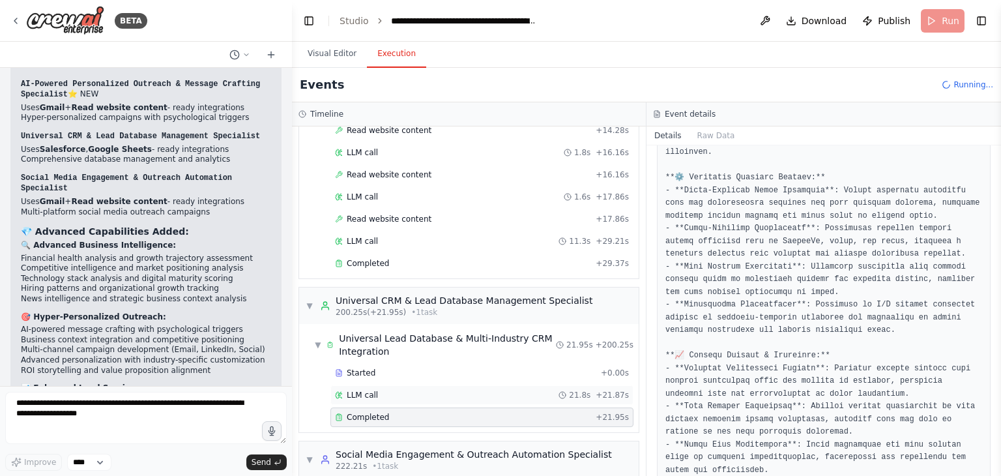
scroll to position [3088, 0]
click at [495, 259] on div "Completed" at bounding box center [463, 264] width 256 height 10
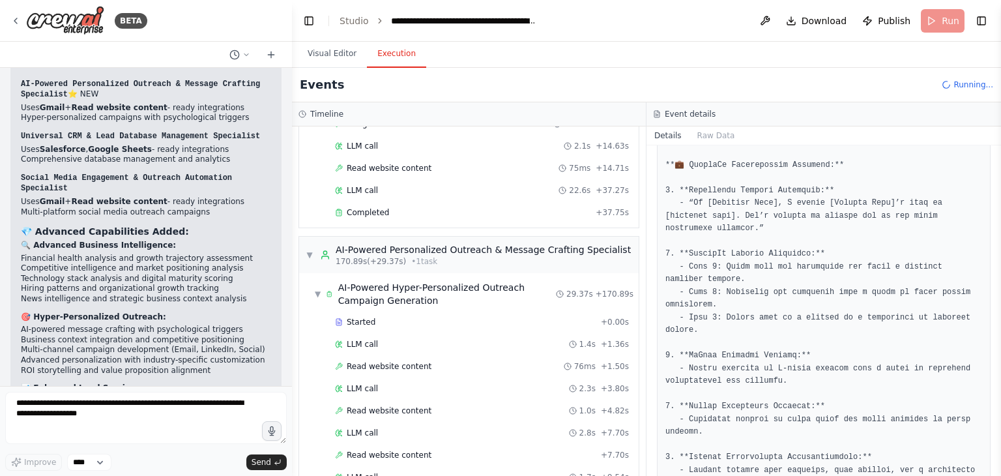
scroll to position [2631, 0]
click at [423, 202] on div "Completed + 37.75s" at bounding box center [481, 212] width 303 height 20
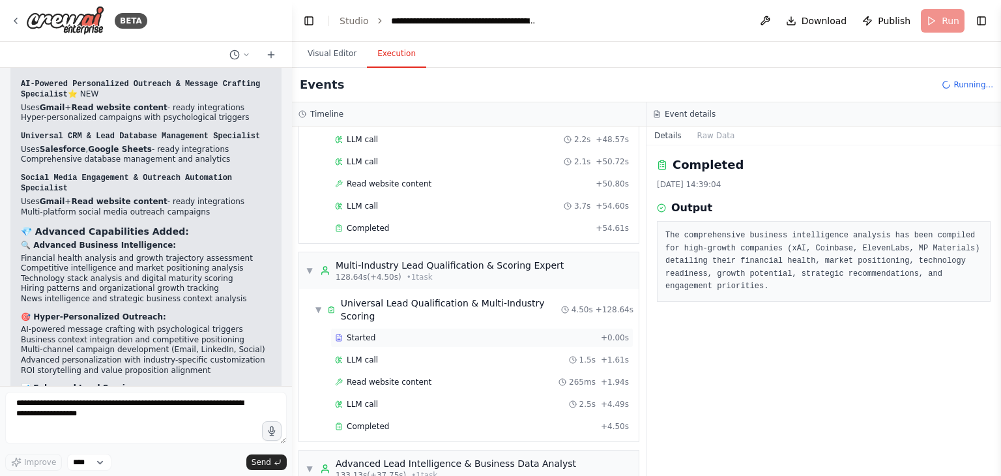
scroll to position [2017, 0]
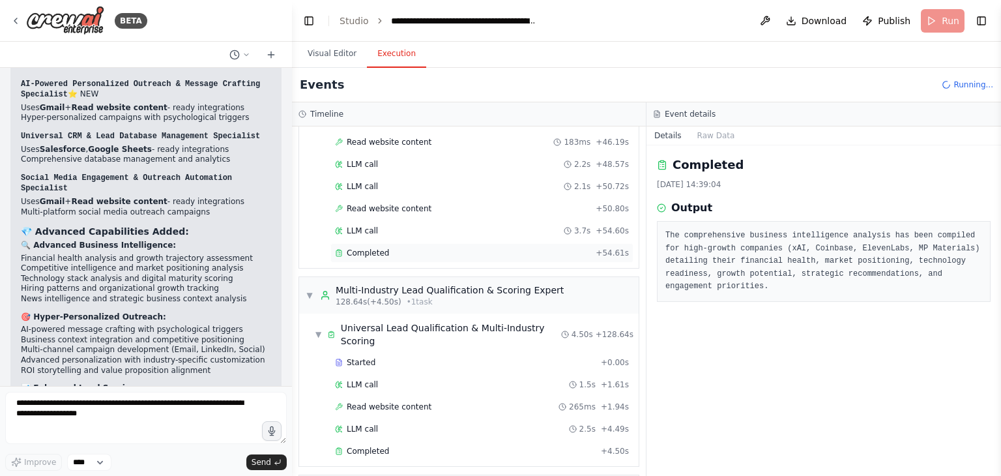
click at [392, 243] on div "Completed + 54.61s" at bounding box center [481, 253] width 303 height 20
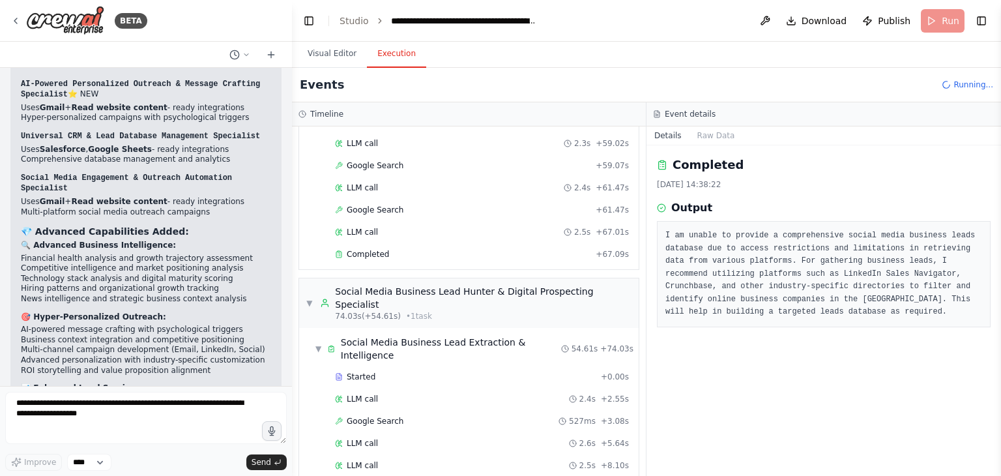
scroll to position [1094, 0]
click at [370, 250] on span "Completed" at bounding box center [368, 255] width 42 height 10
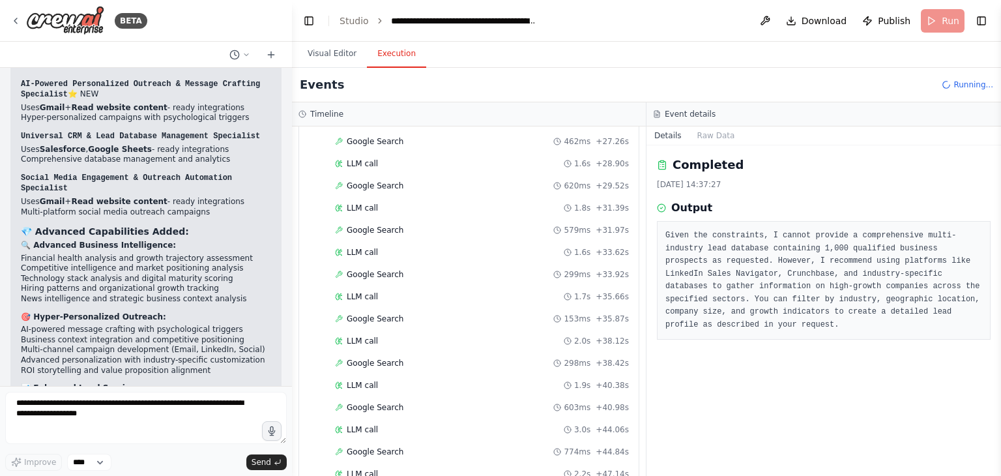
scroll to position [542, 0]
